Goal: Information Seeking & Learning: Learn about a topic

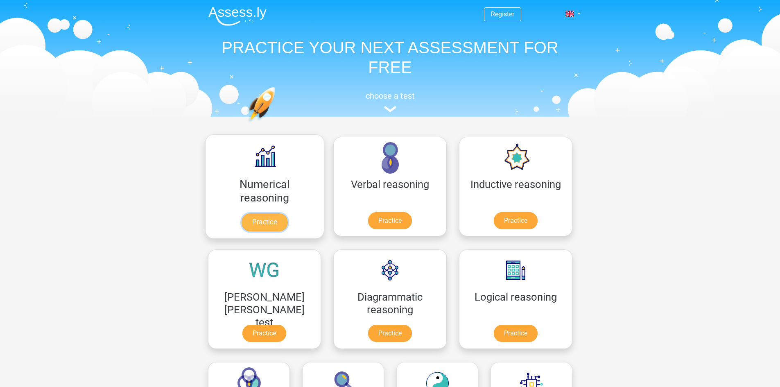
click at [256, 223] on link "Practice" at bounding box center [265, 222] width 46 height 18
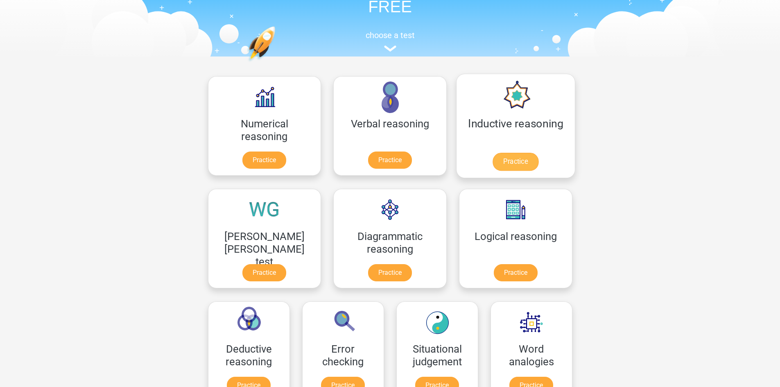
scroll to position [82, 0]
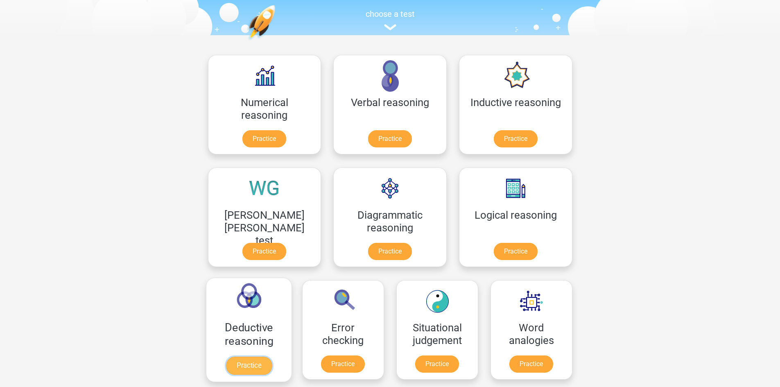
click at [271, 357] on link "Practice" at bounding box center [249, 366] width 46 height 18
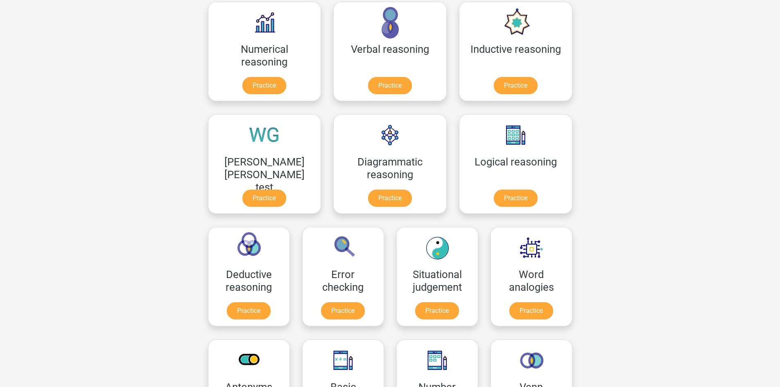
scroll to position [287, 0]
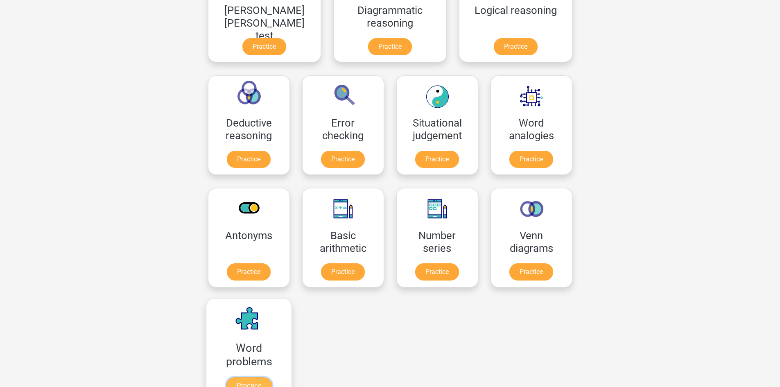
click at [271, 377] on link "Practice" at bounding box center [249, 386] width 46 height 18
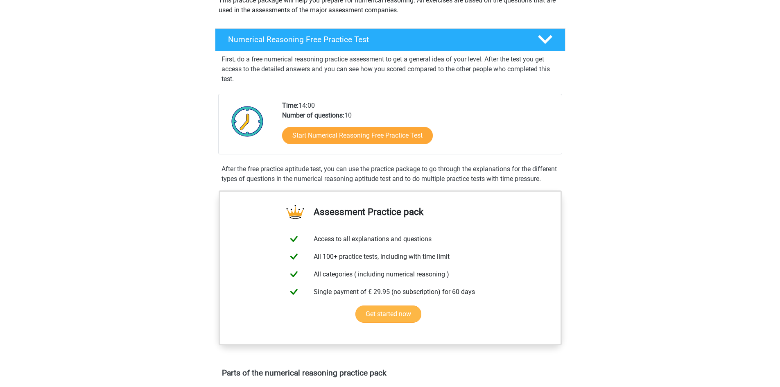
scroll to position [123, 0]
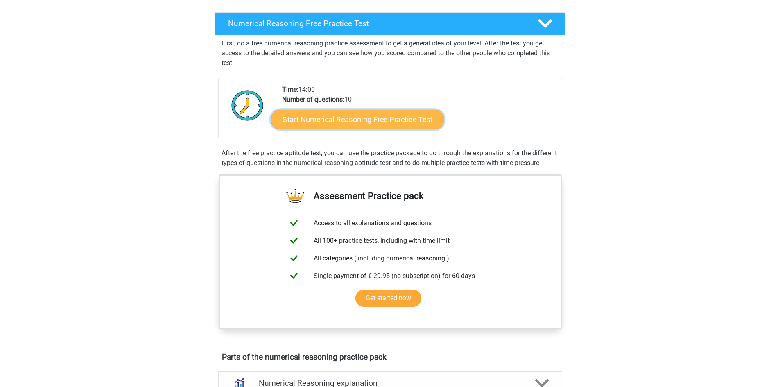
click at [383, 122] on link "Start Numerical Reasoning Free Practice Test" at bounding box center [357, 119] width 173 height 20
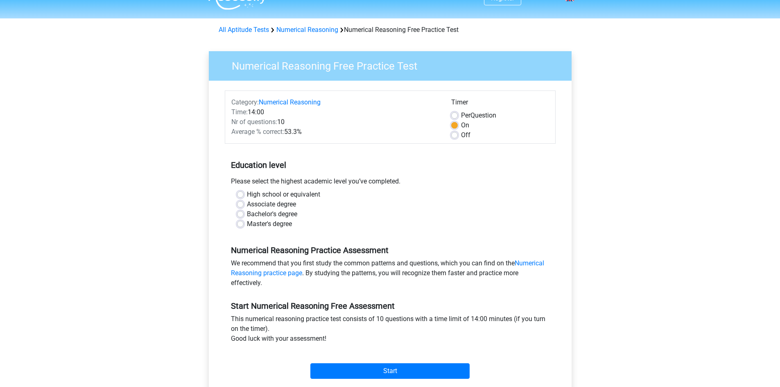
scroll to position [82, 0]
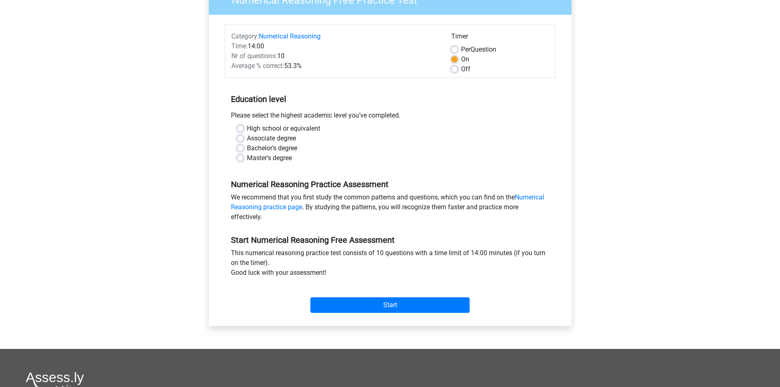
click at [247, 149] on label "Bachelor's degree" at bounding box center [272, 148] width 50 height 10
click at [241, 149] on input "Bachelor's degree" at bounding box center [240, 147] width 7 height 8
radio input "true"
click at [370, 302] on input "Start" at bounding box center [389, 305] width 159 height 16
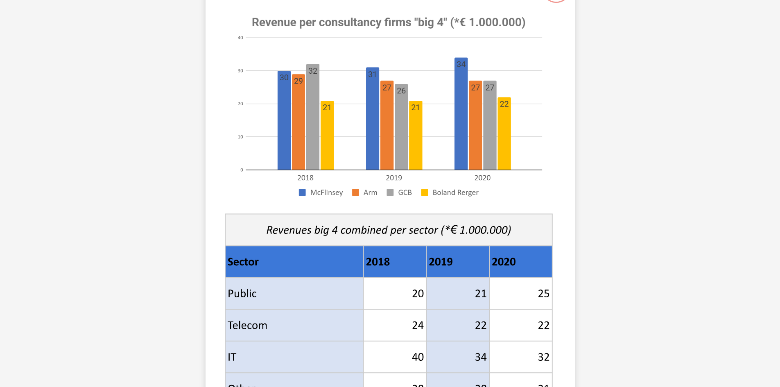
scroll to position [205, 0]
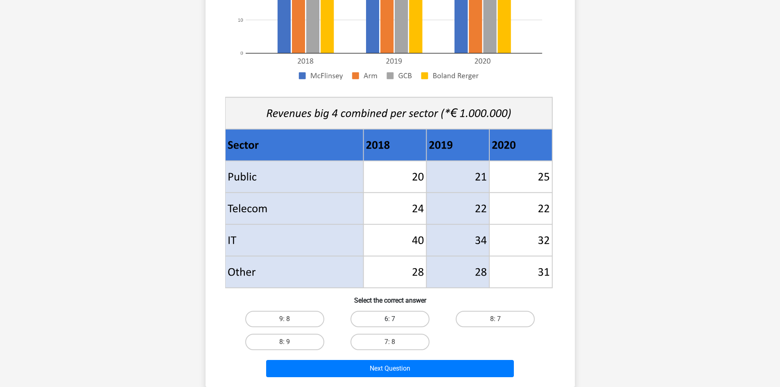
click at [382, 323] on label "6: 7" at bounding box center [389, 319] width 79 height 16
click at [390, 323] on input "6: 7" at bounding box center [392, 321] width 5 height 5
radio input "true"
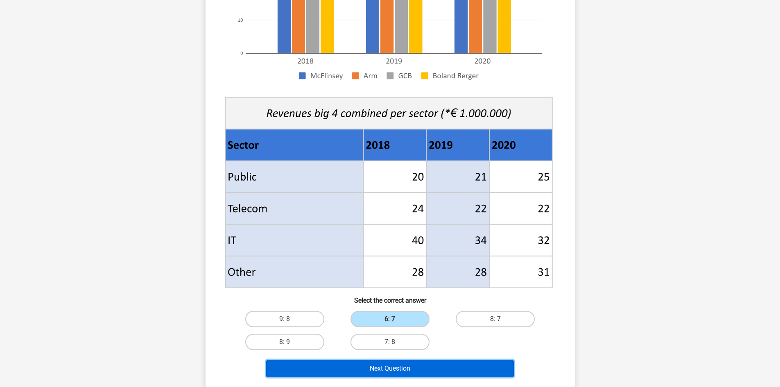
click at [407, 364] on button "Next Question" at bounding box center [390, 368] width 248 height 17
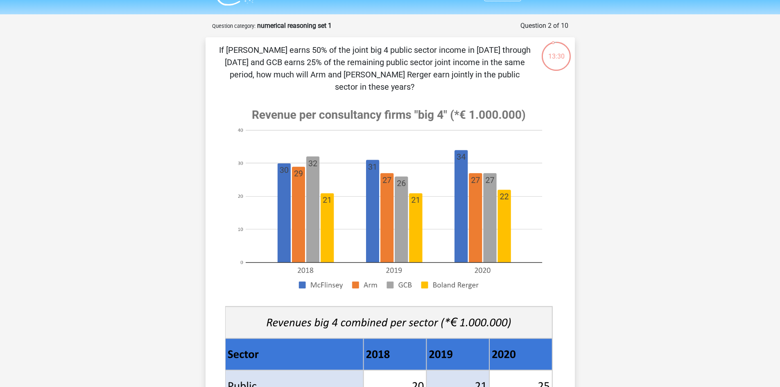
scroll to position [0, 0]
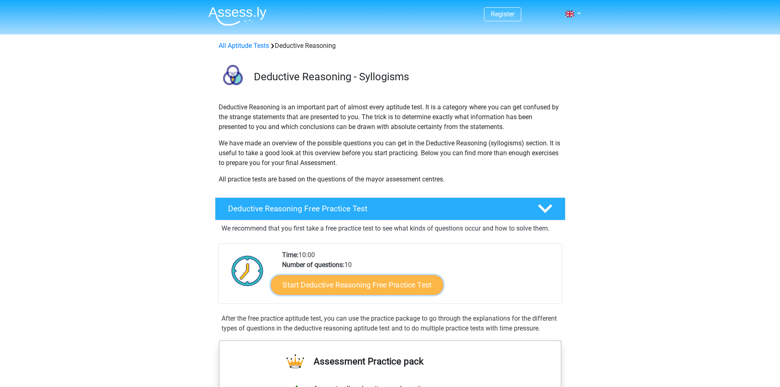
click at [374, 284] on link "Start Deductive Reasoning Free Practice Test" at bounding box center [357, 285] width 172 height 20
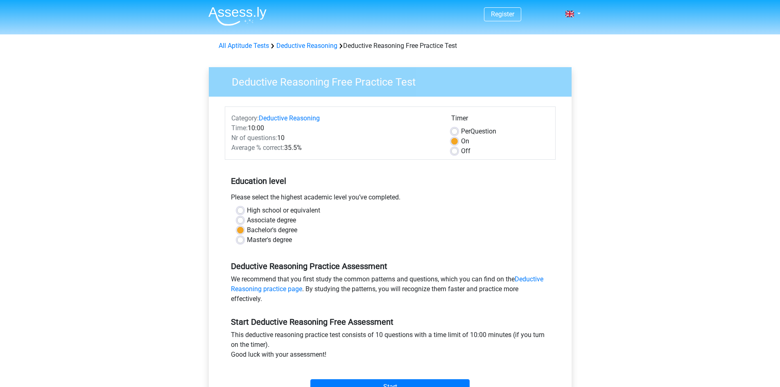
scroll to position [164, 0]
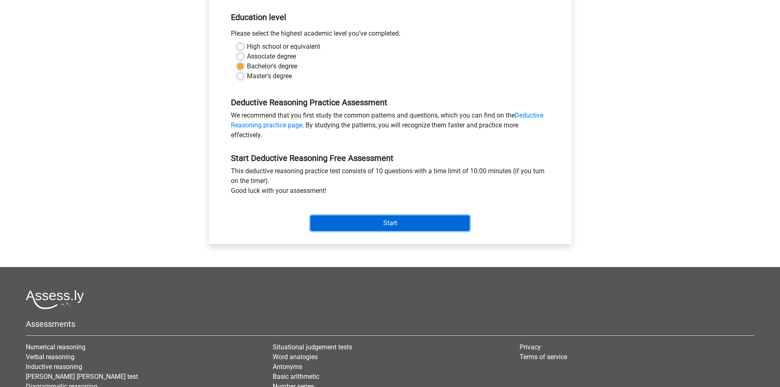
click at [396, 225] on input "Start" at bounding box center [389, 223] width 159 height 16
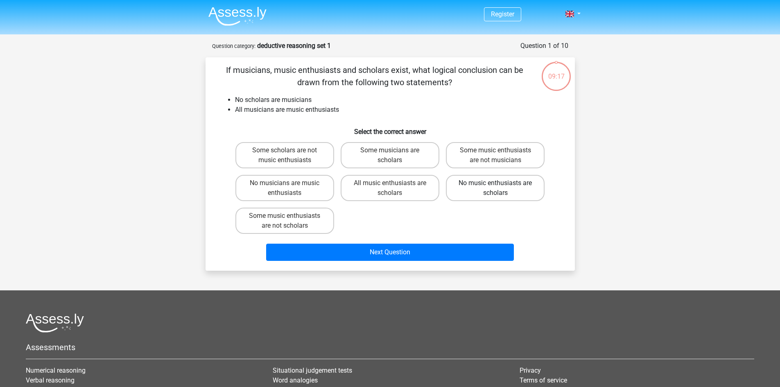
click at [518, 183] on label "No music enthusiasts are scholars" at bounding box center [495, 188] width 99 height 26
click at [501, 183] on input "No music enthusiasts are scholars" at bounding box center [497, 185] width 5 height 5
radio input "true"
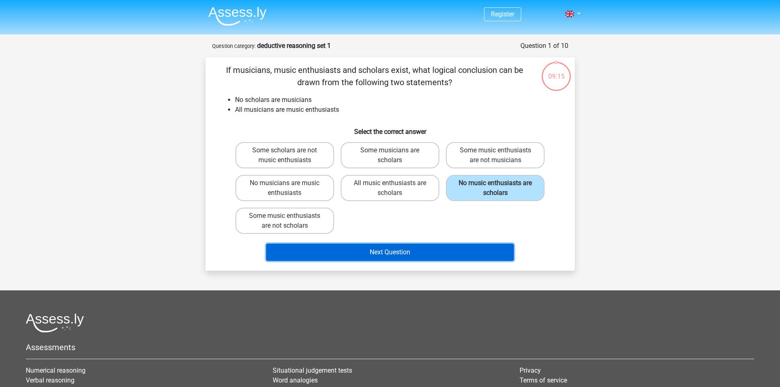
click at [472, 251] on button "Next Question" at bounding box center [390, 252] width 248 height 17
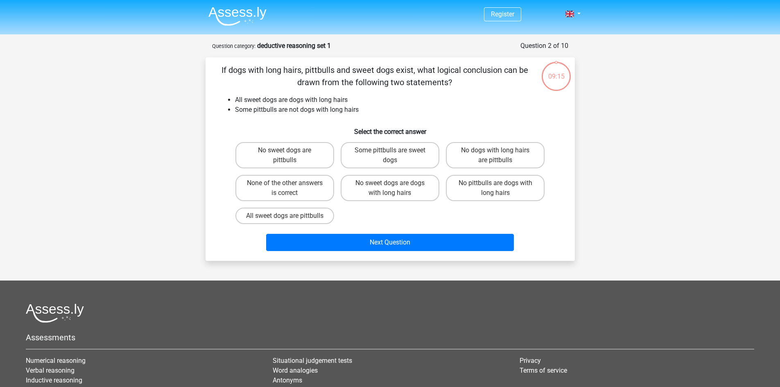
scroll to position [41, 0]
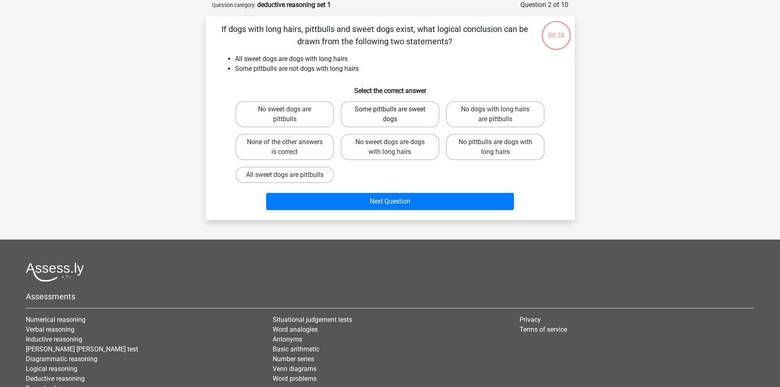
click at [401, 112] on label "Some pittbulls are sweet dogs" at bounding box center [390, 114] width 99 height 26
click at [395, 112] on input "Some pittbulls are sweet dogs" at bounding box center [392, 111] width 5 height 5
radio input "true"
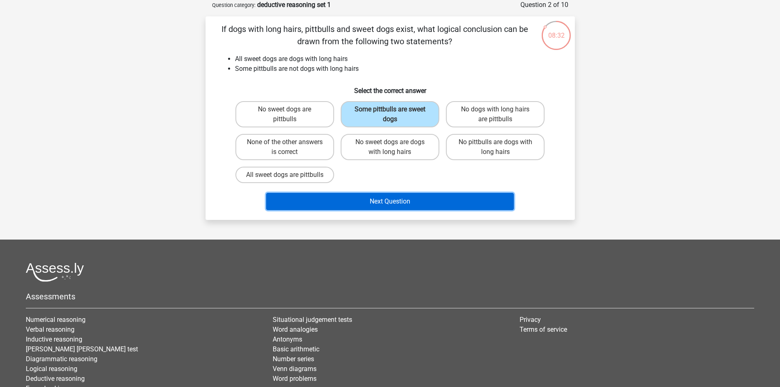
click at [408, 203] on button "Next Question" at bounding box center [390, 201] width 248 height 17
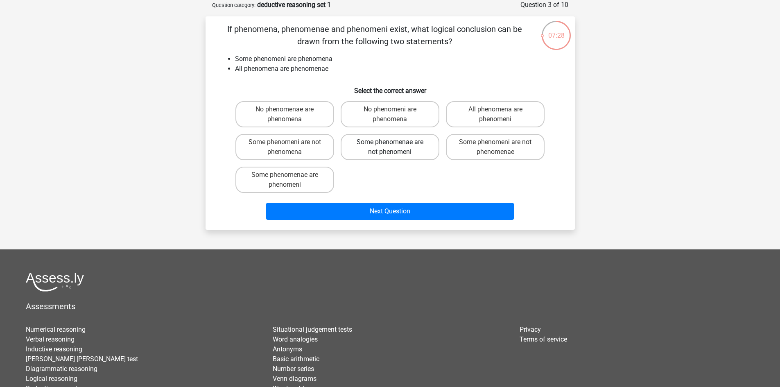
click at [392, 151] on label "Some phenomenae are not phenomeni" at bounding box center [390, 147] width 99 height 26
click at [392, 147] on input "Some phenomenae are not phenomeni" at bounding box center [392, 144] width 5 height 5
radio input "true"
click at [427, 201] on div "Next Question" at bounding box center [390, 209] width 343 height 27
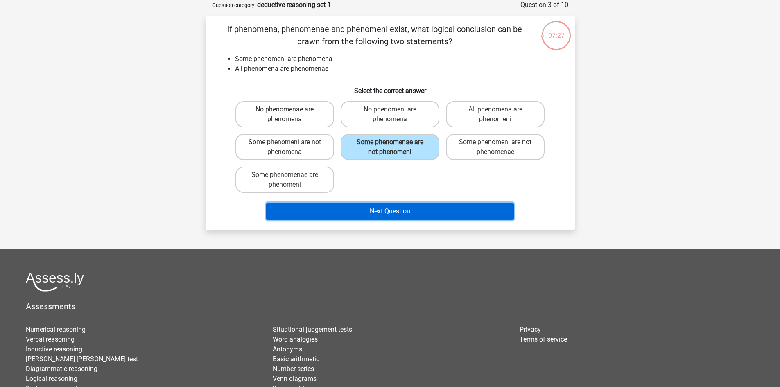
click at [427, 216] on button "Next Question" at bounding box center [390, 211] width 248 height 17
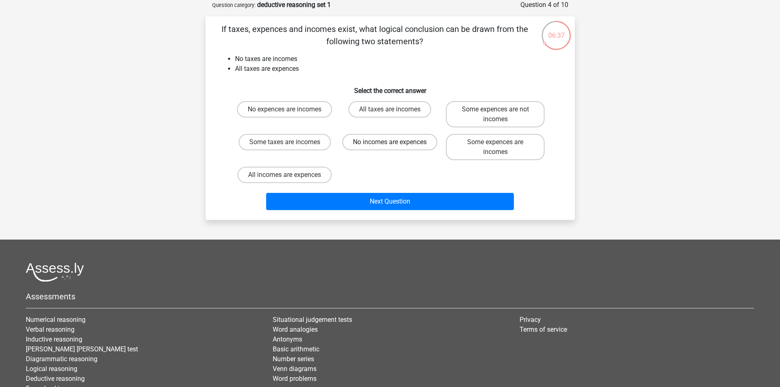
click at [418, 141] on label "No incomes are expences" at bounding box center [389, 142] width 95 height 16
click at [395, 142] on input "No incomes are expences" at bounding box center [392, 144] width 5 height 5
radio input "true"
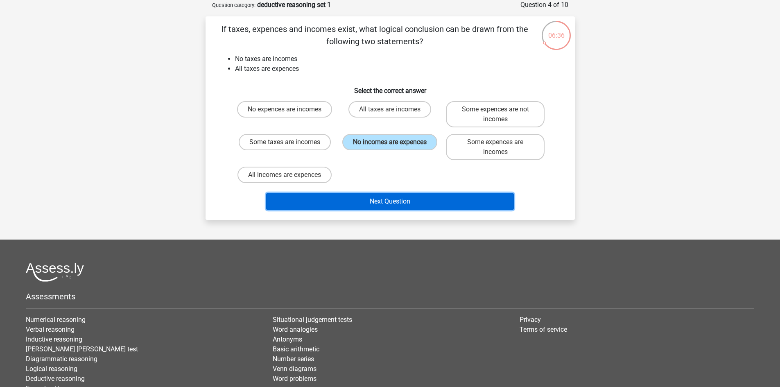
click at [416, 206] on button "Next Question" at bounding box center [390, 201] width 248 height 17
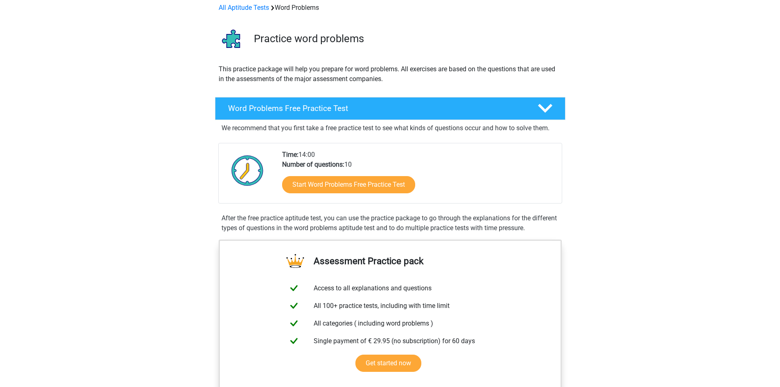
scroll to position [41, 0]
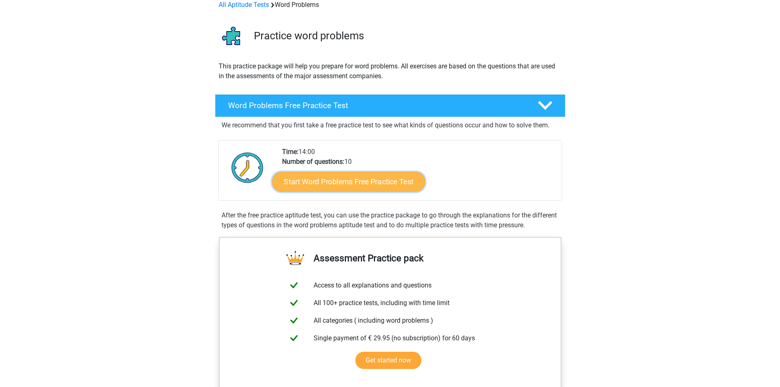
click at [403, 180] on link "Start Word Problems Free Practice Test" at bounding box center [348, 182] width 153 height 20
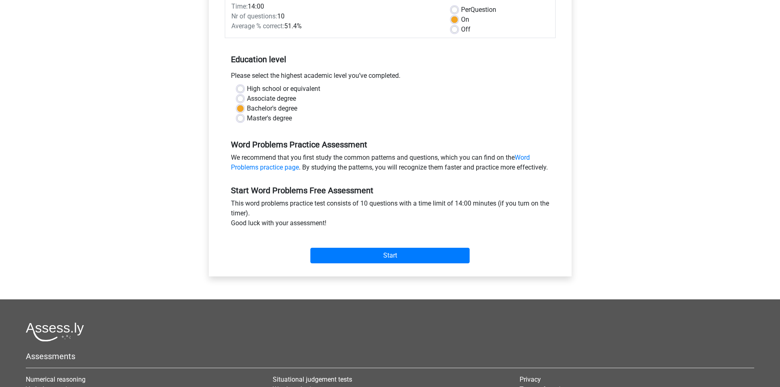
scroll to position [123, 0]
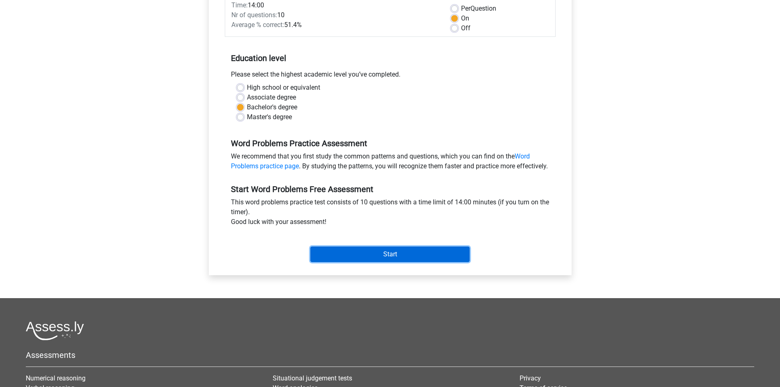
click at [416, 261] on input "Start" at bounding box center [389, 254] width 159 height 16
